Goal: Navigation & Orientation: Find specific page/section

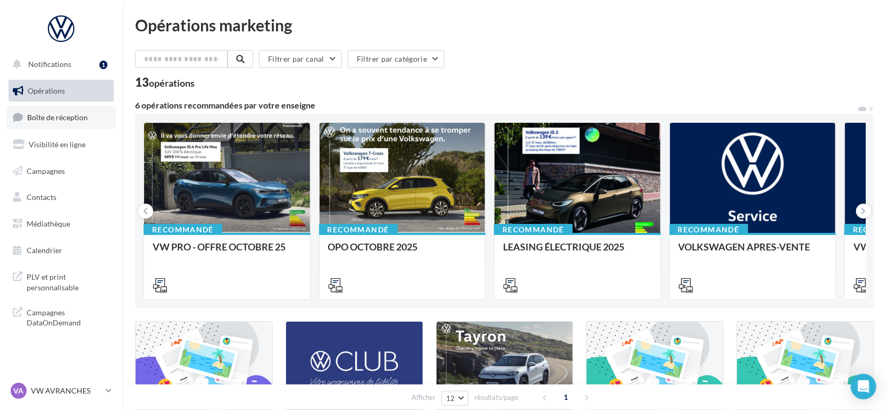
click at [73, 121] on span "Boîte de réception" at bounding box center [57, 117] width 61 height 9
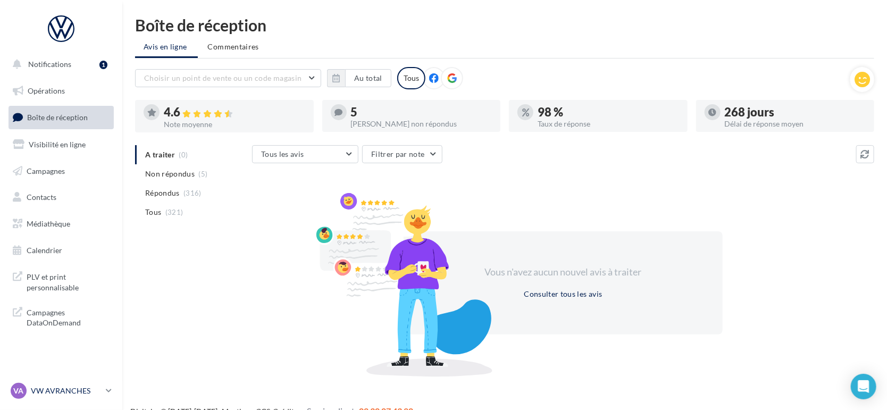
click at [81, 393] on p "VW AVRANCHES" at bounding box center [66, 391] width 71 height 11
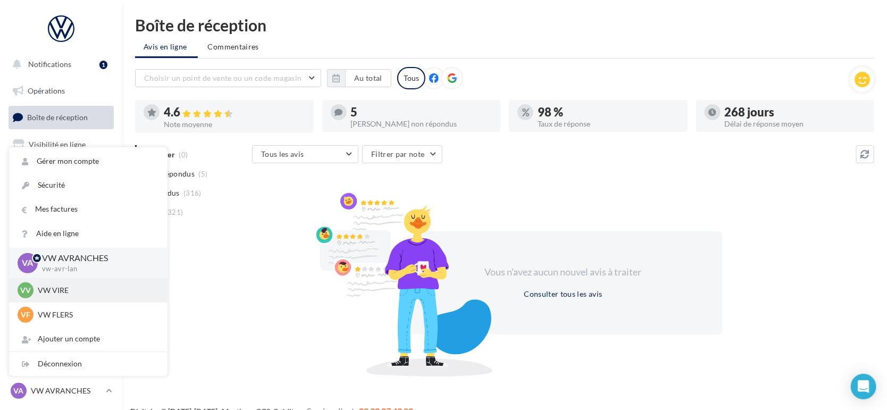
click at [72, 296] on div "VV VW VIRE vw-vir-lan" at bounding box center [89, 290] width 142 height 16
click at [36, 291] on div "VV VW VIRE vw-vir-lan" at bounding box center [89, 290] width 142 height 16
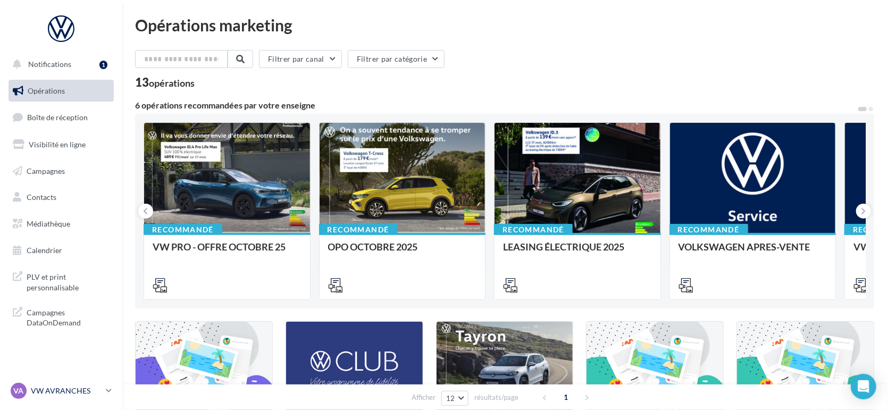
click at [68, 396] on p "VW AVRANCHES" at bounding box center [66, 391] width 71 height 11
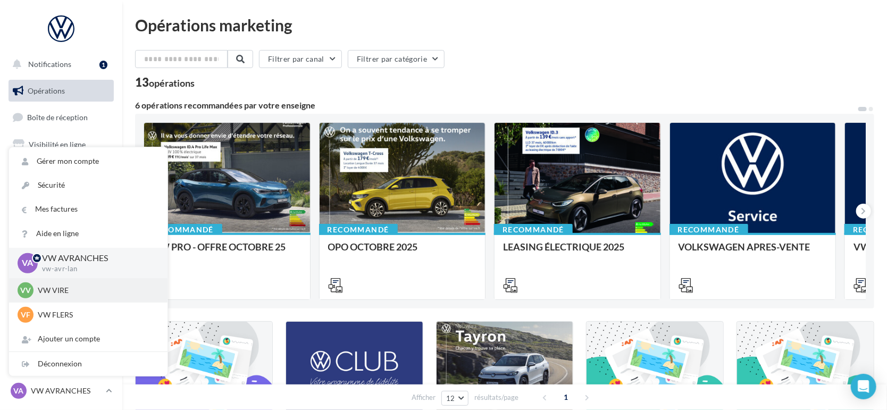
click at [77, 295] on p "VW VIRE" at bounding box center [96, 290] width 117 height 11
